Goal: Find specific page/section: Find specific page/section

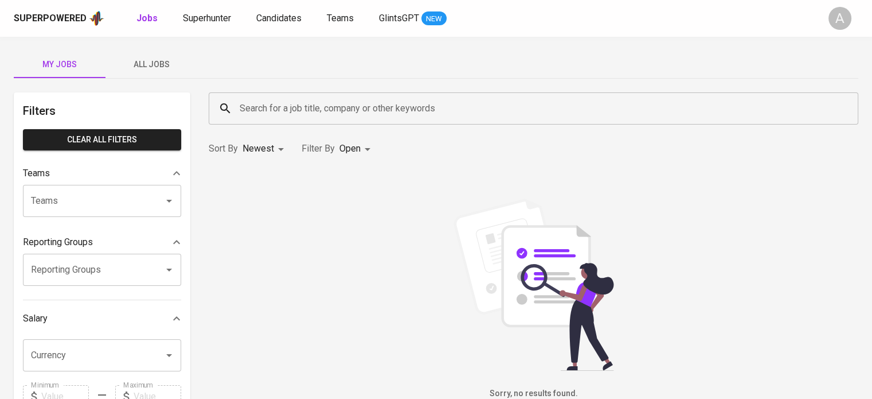
click at [211, 19] on span "Superhunter" at bounding box center [207, 18] width 48 height 11
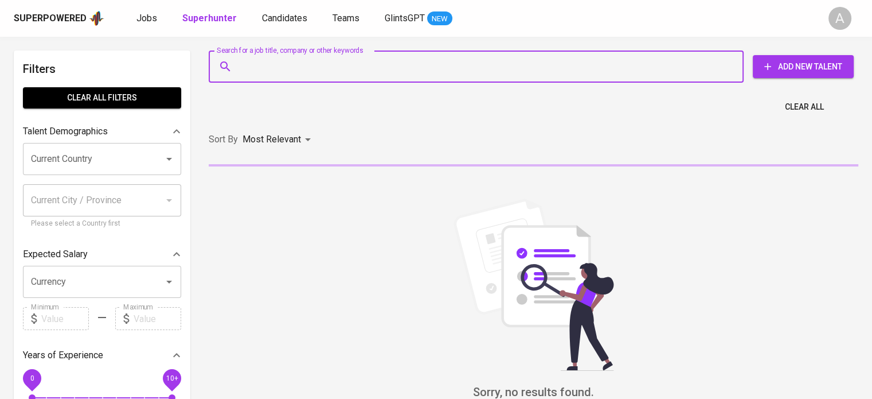
click at [295, 68] on input "Search for a job title, company or other keywords" at bounding box center [479, 67] width 485 height 22
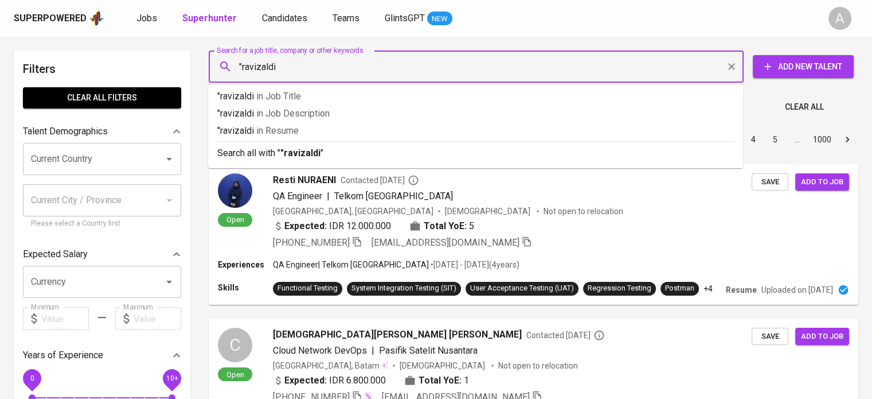
type input ""ravizaldi""
click at [296, 156] on b ""ravizaldi"" at bounding box center [303, 152] width 44 height 11
click at [296, 146] on p "Most Relevant" at bounding box center [272, 140] width 59 height 14
